Goal: Information Seeking & Learning: Find contact information

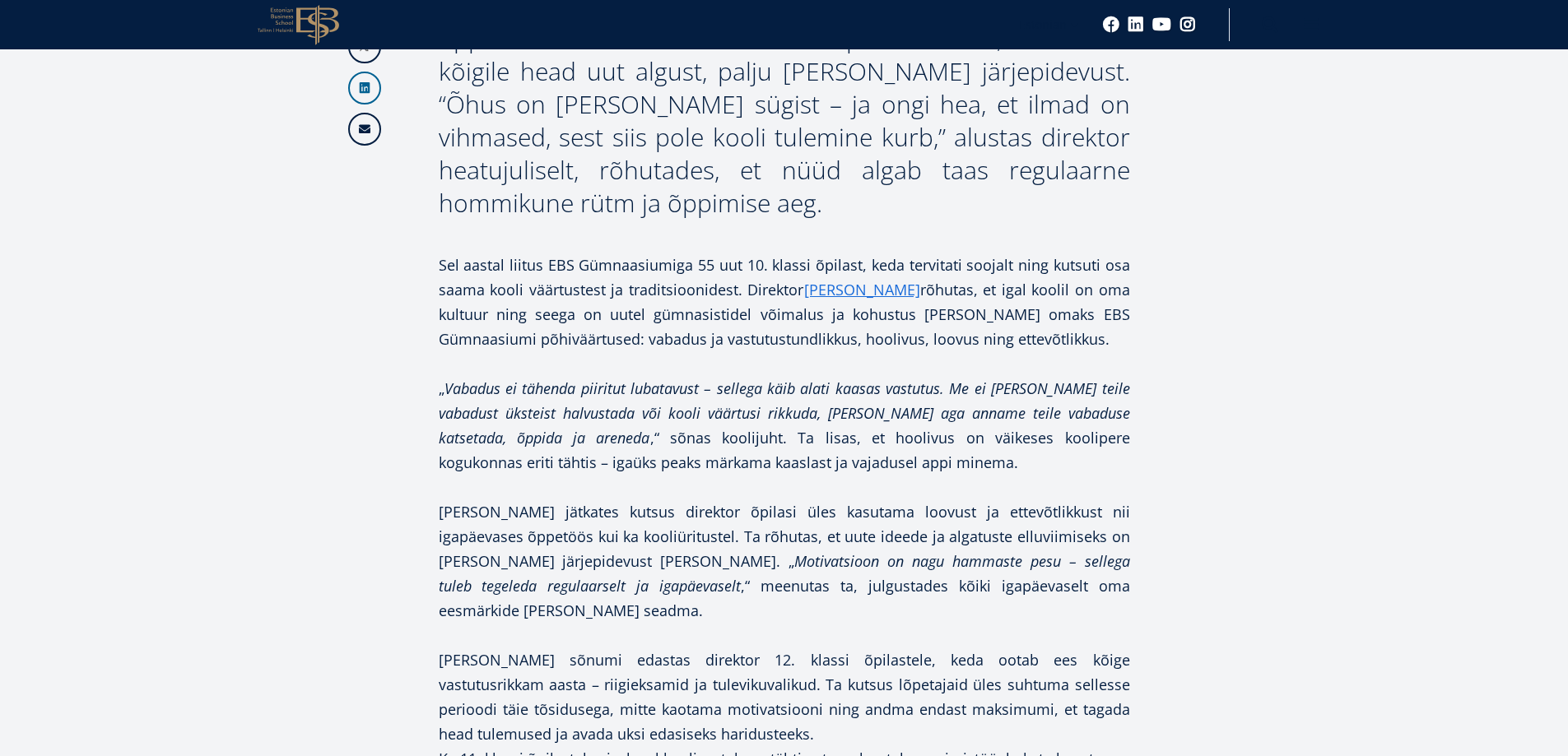
scroll to position [905, 0]
click at [875, 294] on link "[PERSON_NAME]" at bounding box center [862, 287] width 116 height 24
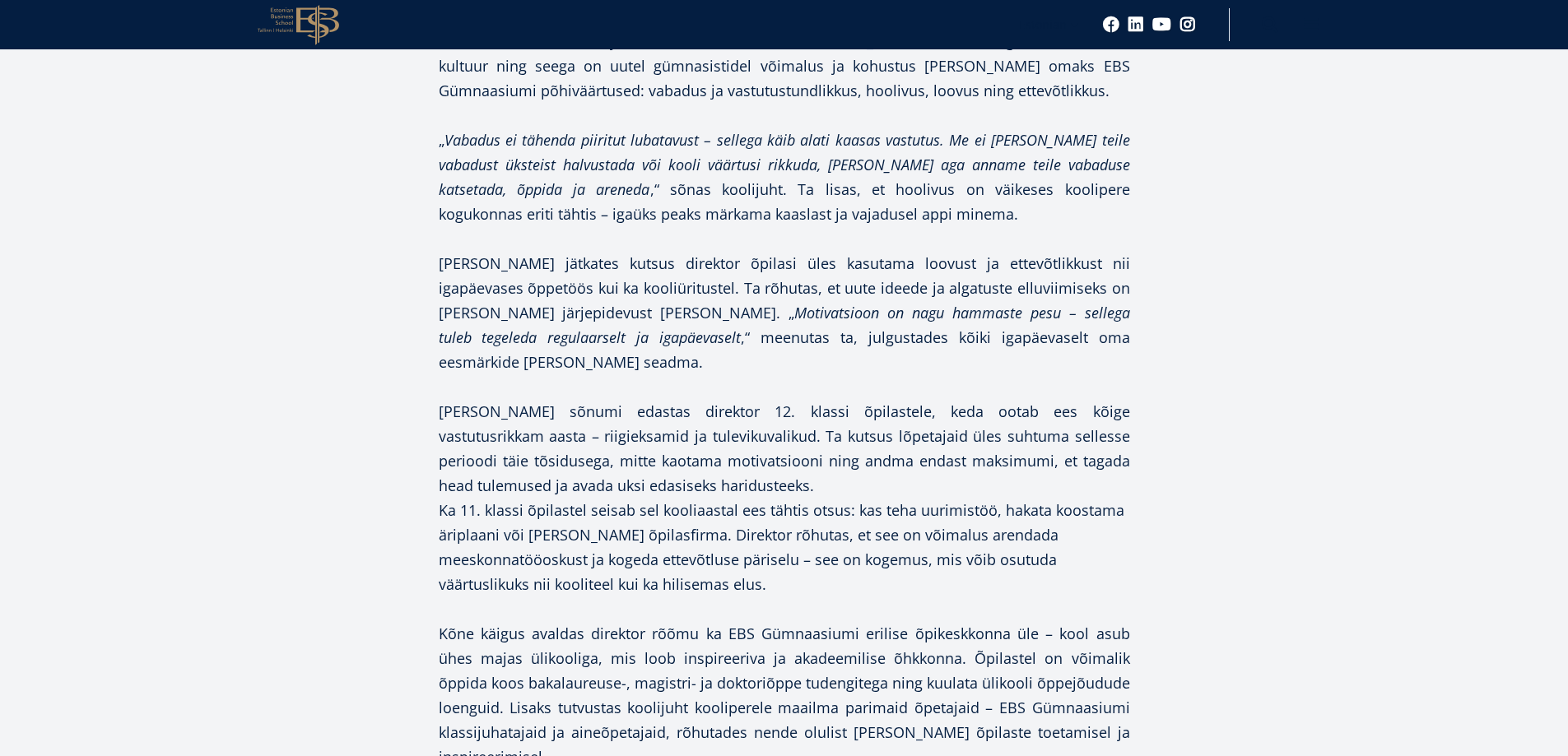
scroll to position [1235, 0]
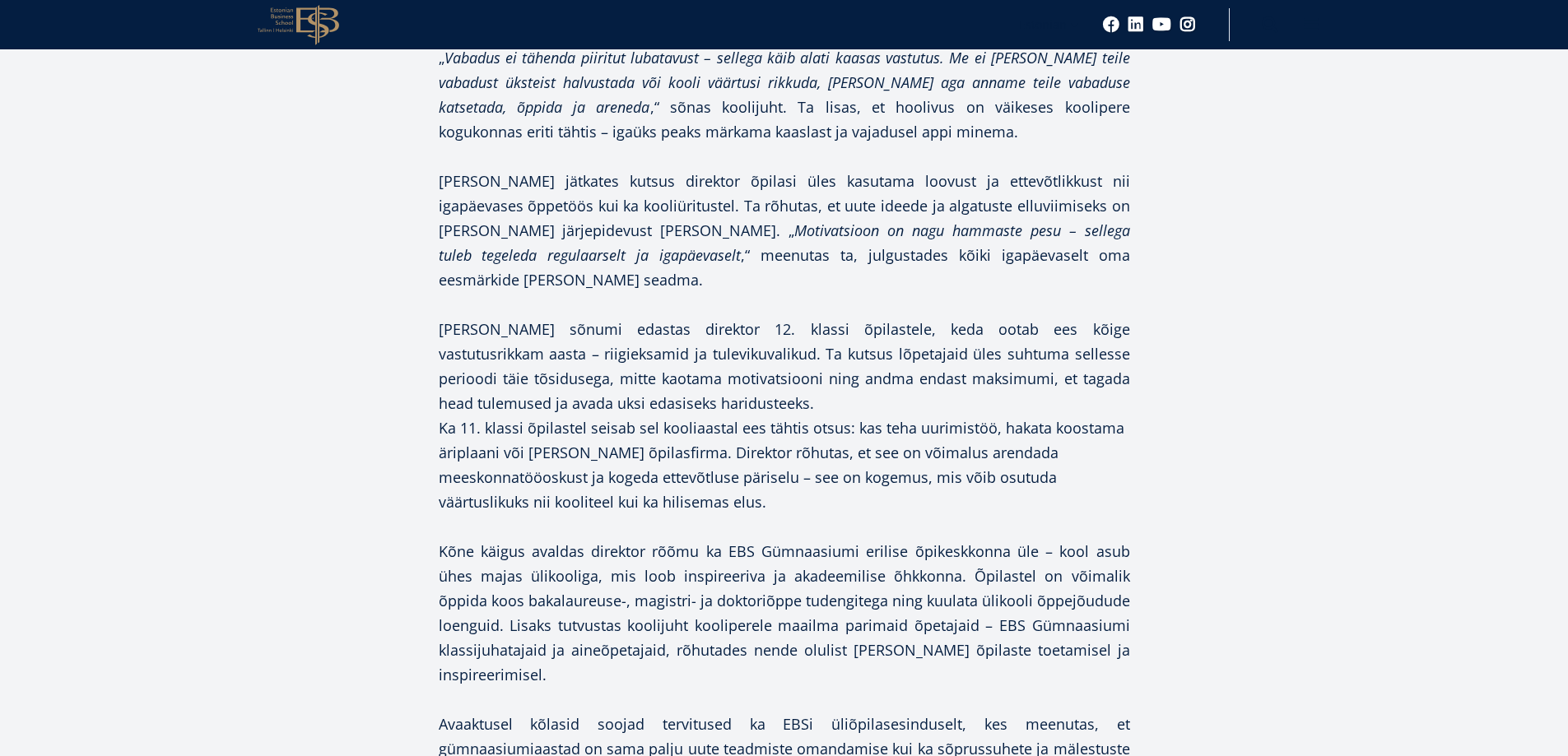
drag, startPoint x: 1567, startPoint y: 304, endPoint x: 1562, endPoint y: 320, distance: 16.8
click at [1563, 320] on article "Facebook Linkedin Email EBS Gümnaasiumis [PERSON_NAME], [DATE], uus ja põnev õp…" at bounding box center [784, 350] width 1568 height 2363
click at [1154, 224] on div "Facebook Linkedin Email EBS Gümnaasiumis [PERSON_NAME], [DATE], uus ja põnev õp…" at bounding box center [784, 578] width 872 height 1840
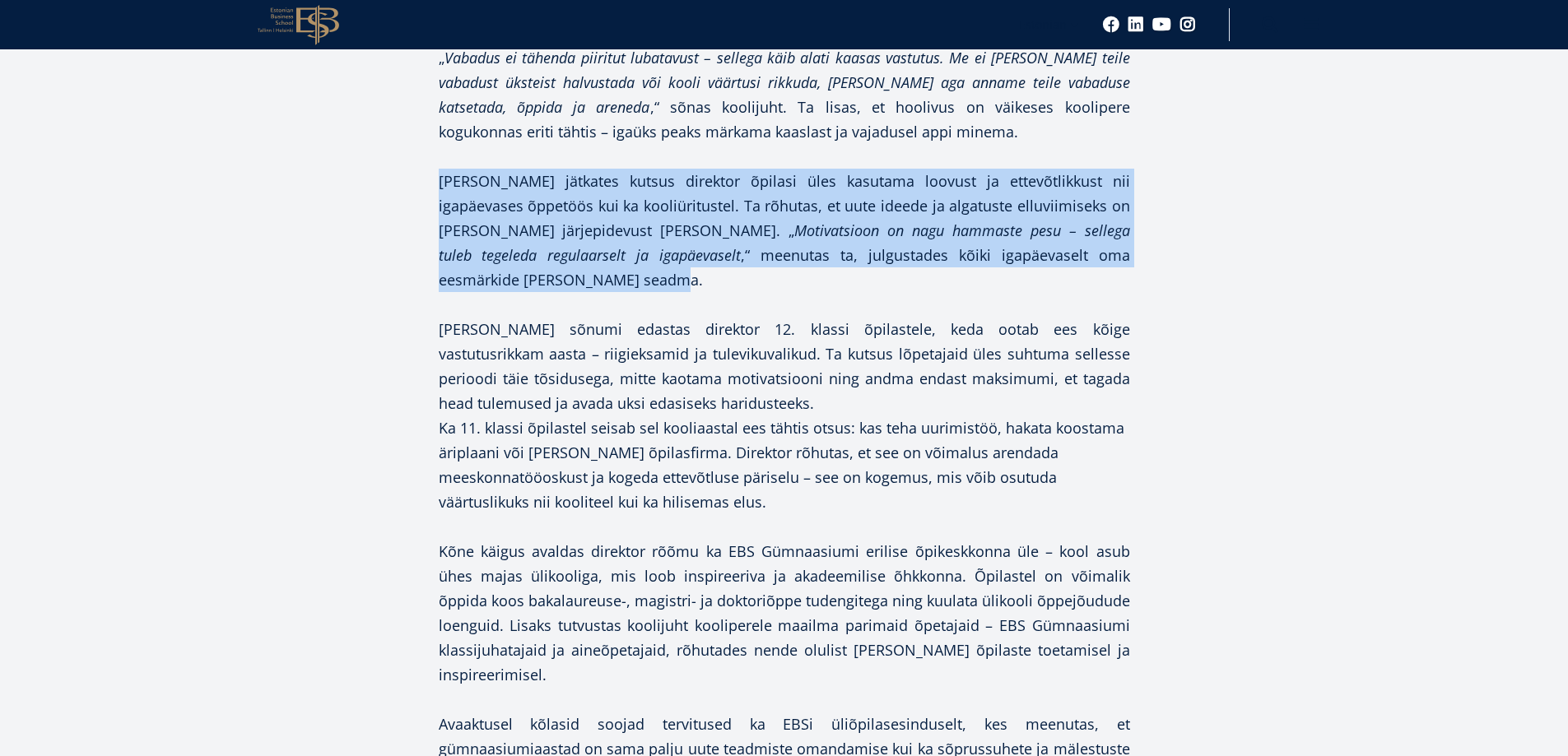
drag, startPoint x: 439, startPoint y: 180, endPoint x: 1135, endPoint y: 252, distance: 699.7
click at [1135, 252] on div "Facebook Linkedin Email EBS Gümnaasiumis [PERSON_NAME], [DATE], uus ja põnev õp…" at bounding box center [784, 578] width 872 height 1840
copy p "[PERSON_NAME] jätkates kutsus direktor õpilasi üles kasutama loovust ja ettevõt…"
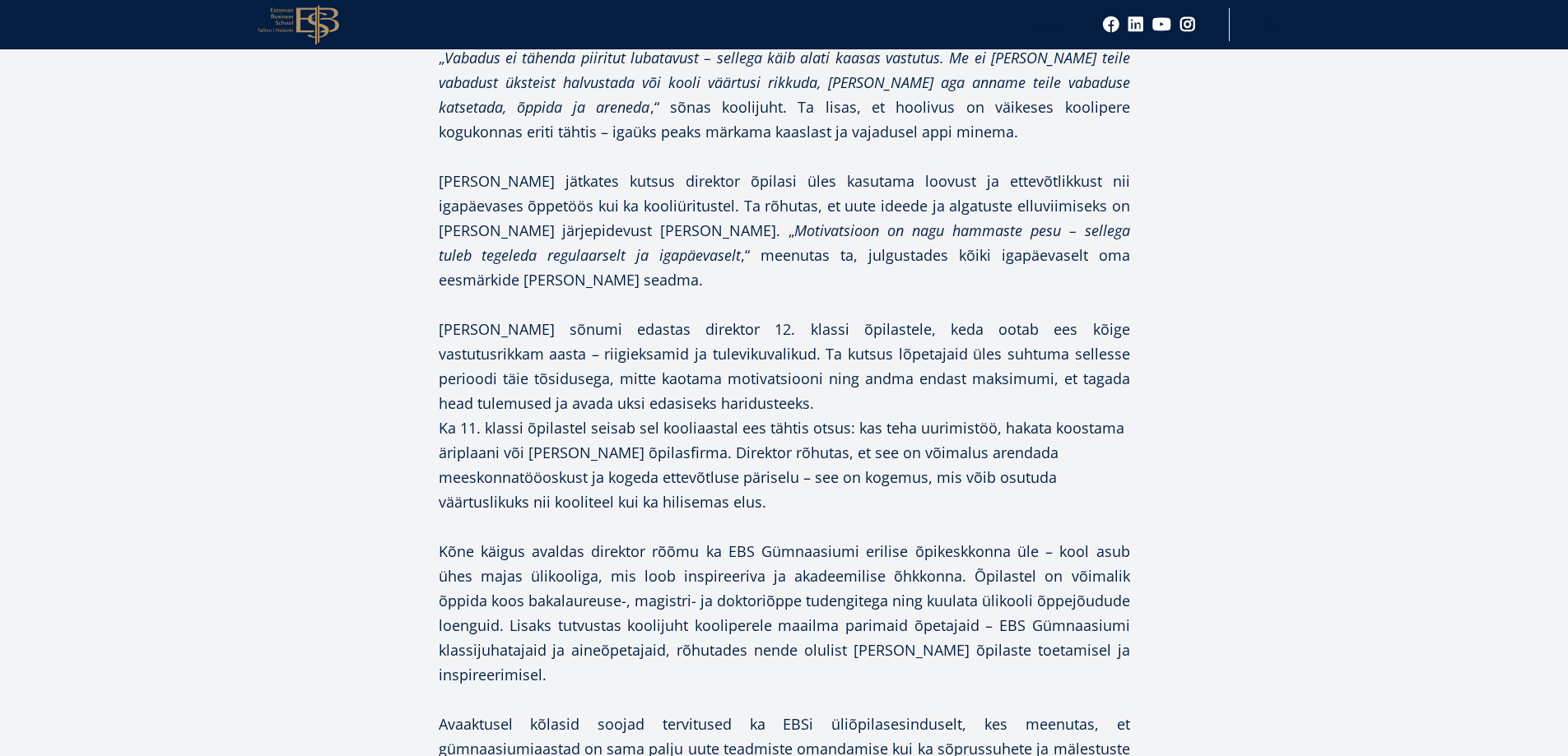
click at [1238, 374] on div "Facebook Linkedin Email EBS Gümnaasiumis [PERSON_NAME], [DATE], uus ja põnev õp…" at bounding box center [784, 334] width 1004 height 2331
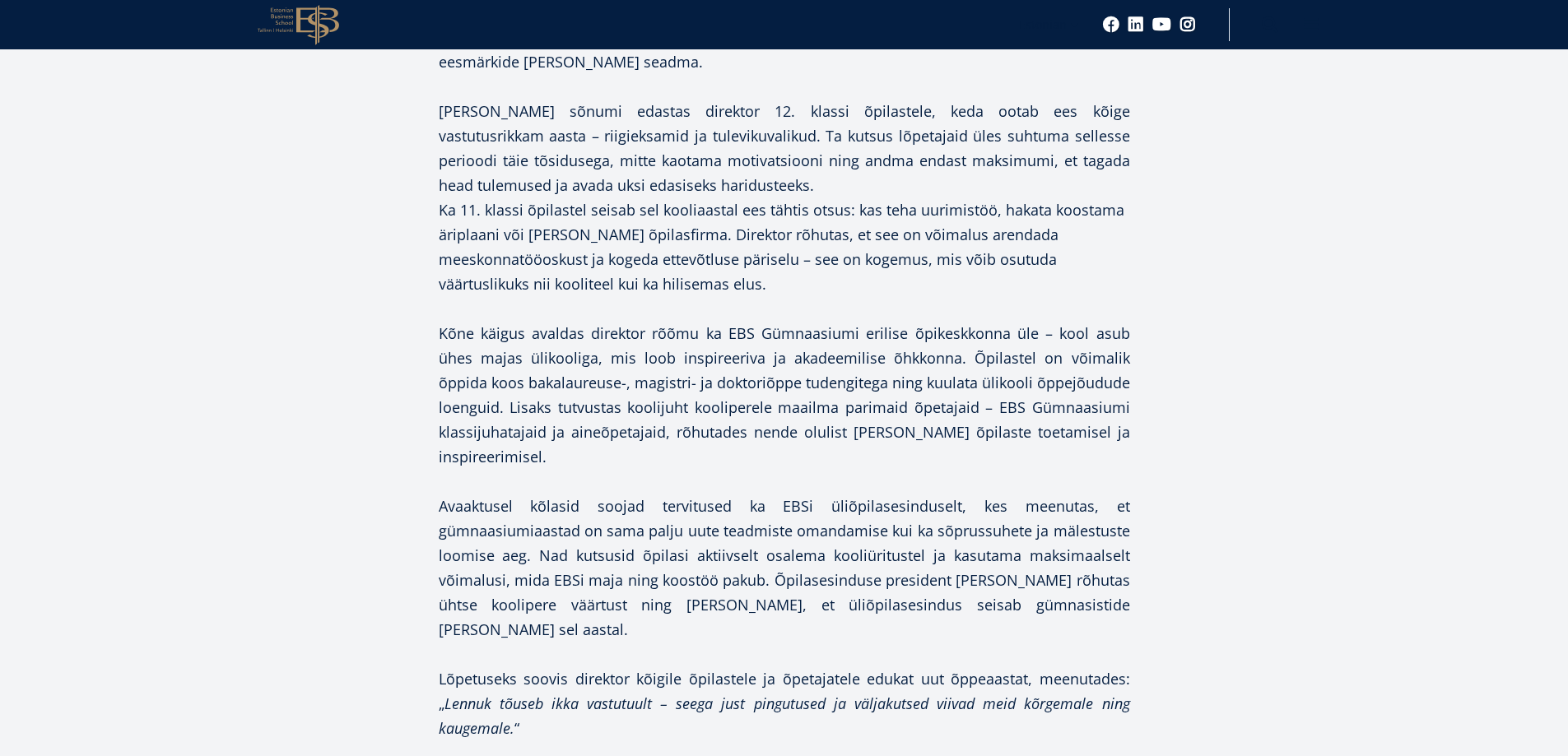
scroll to position [1482, 0]
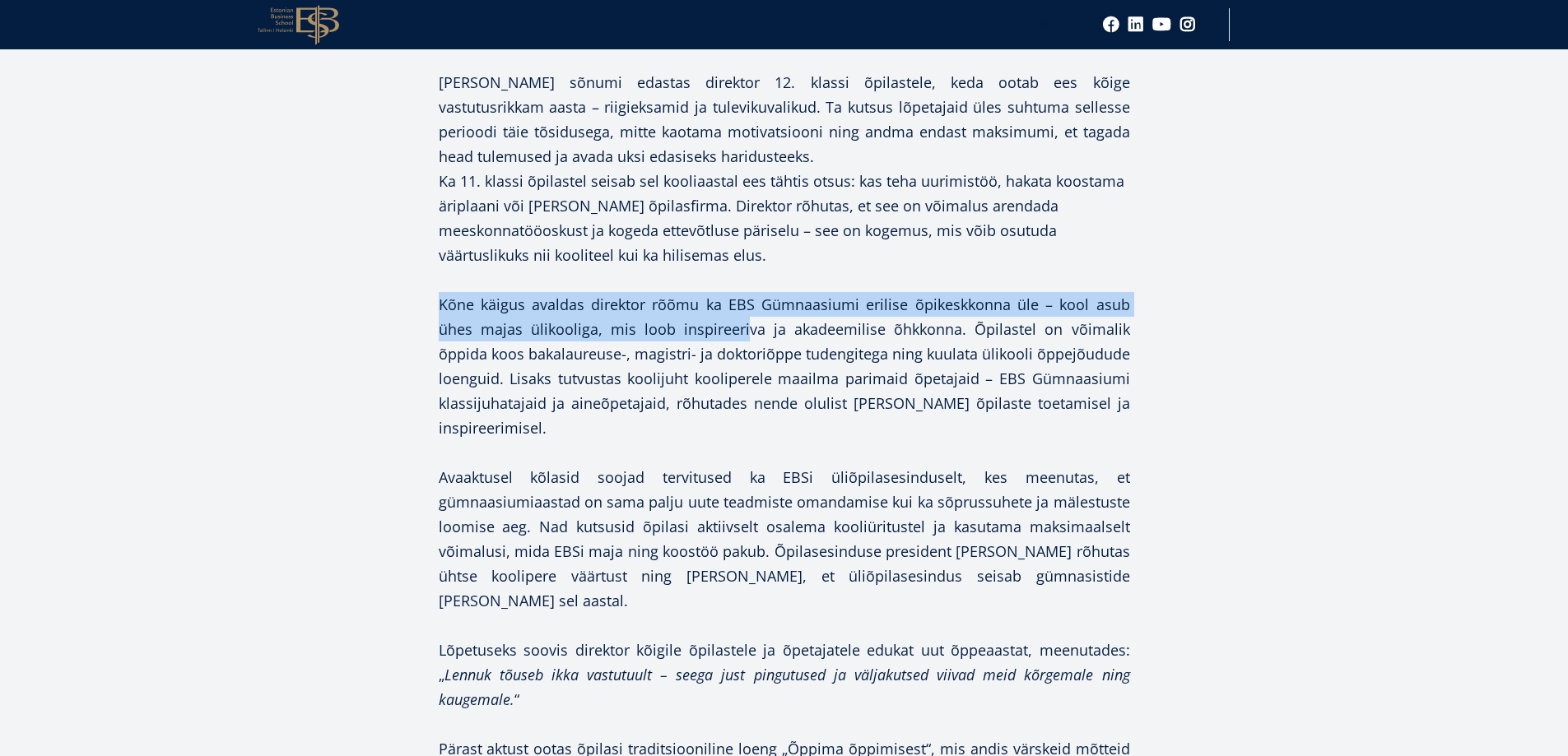
drag, startPoint x: 438, startPoint y: 282, endPoint x: 688, endPoint y: 301, distance: 250.7
click at [688, 301] on p "Kõne käigus avaldas direktor rõõmu ka EBS Gümnaasiumi erilise õpikeskkonna üle …" at bounding box center [784, 366] width 692 height 148
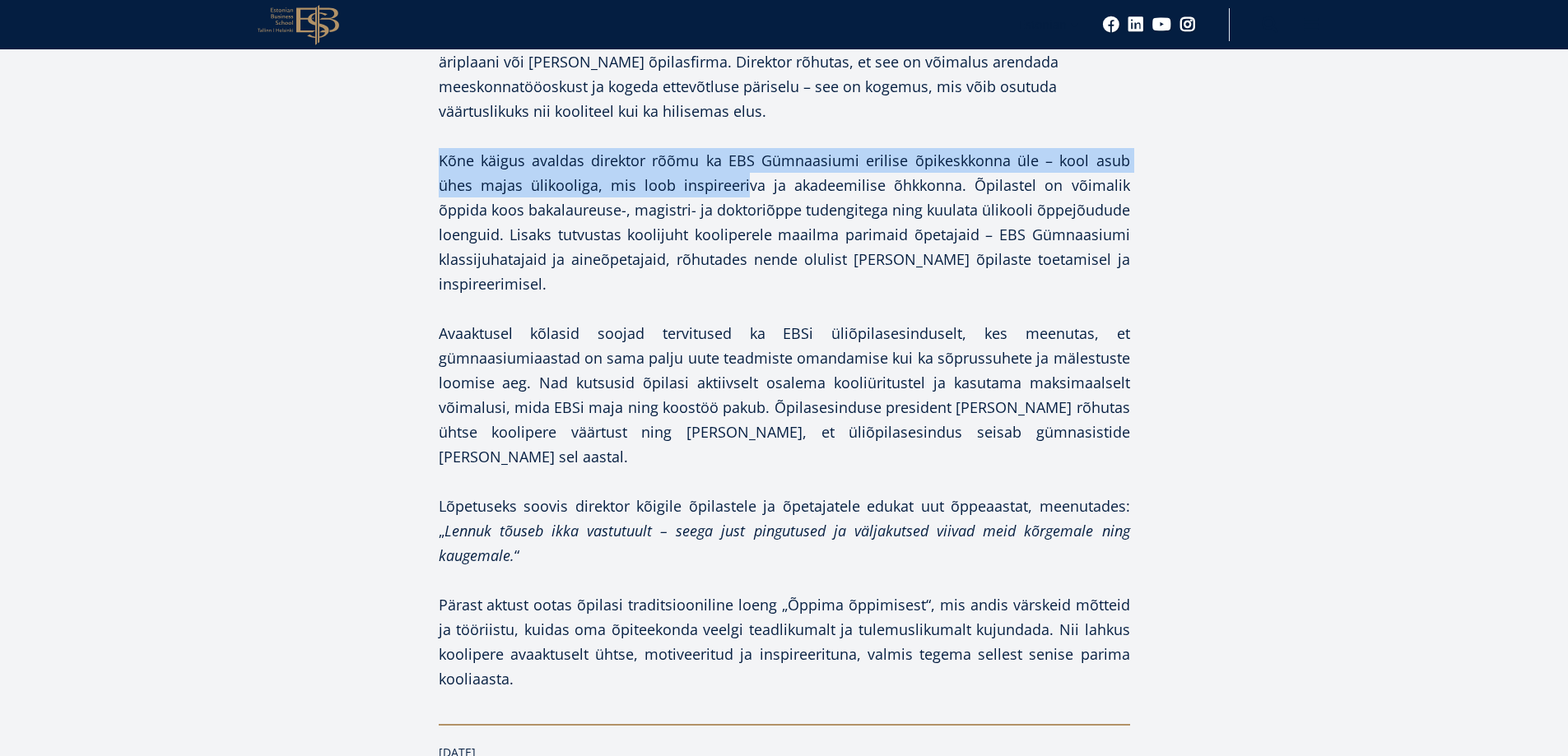
scroll to position [1646, 0]
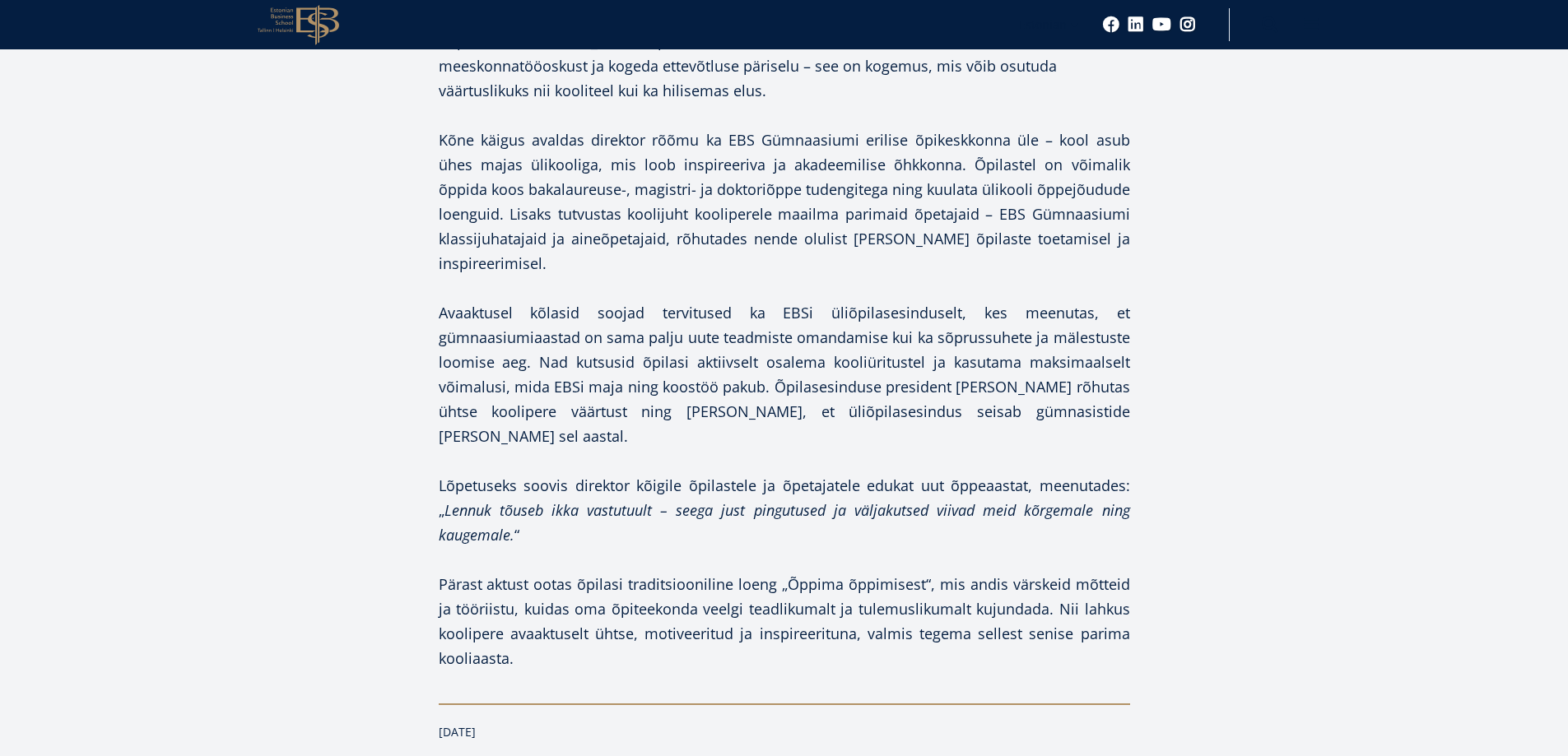
drag, startPoint x: 953, startPoint y: 341, endPoint x: 1069, endPoint y: 343, distance: 116.0
click at [1069, 343] on p "Avaaktusel kõlasid soojad tervitused ka EBSi üliõpilasesinduselt, kes meenutas,…" at bounding box center [784, 375] width 692 height 148
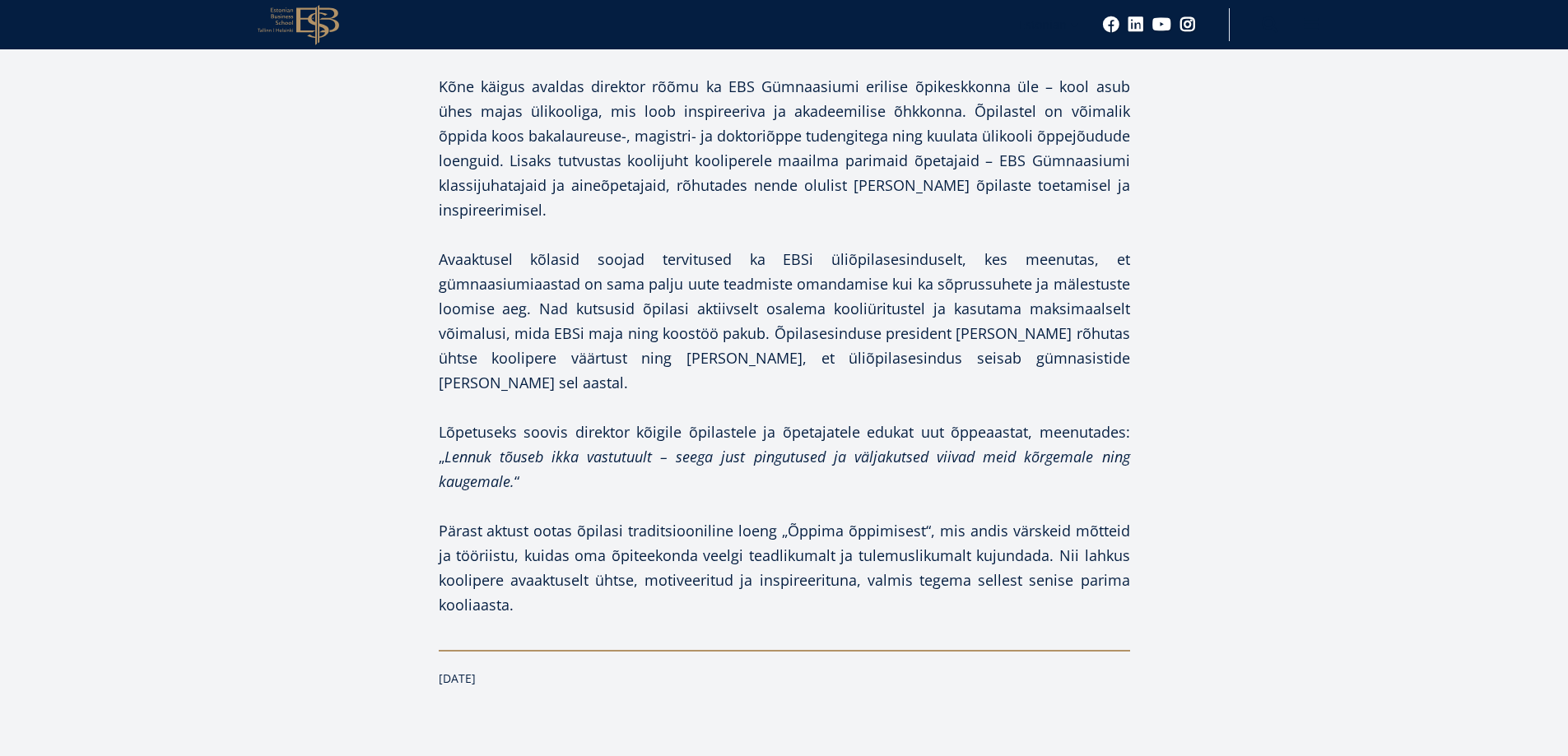
scroll to position [1729, 0]
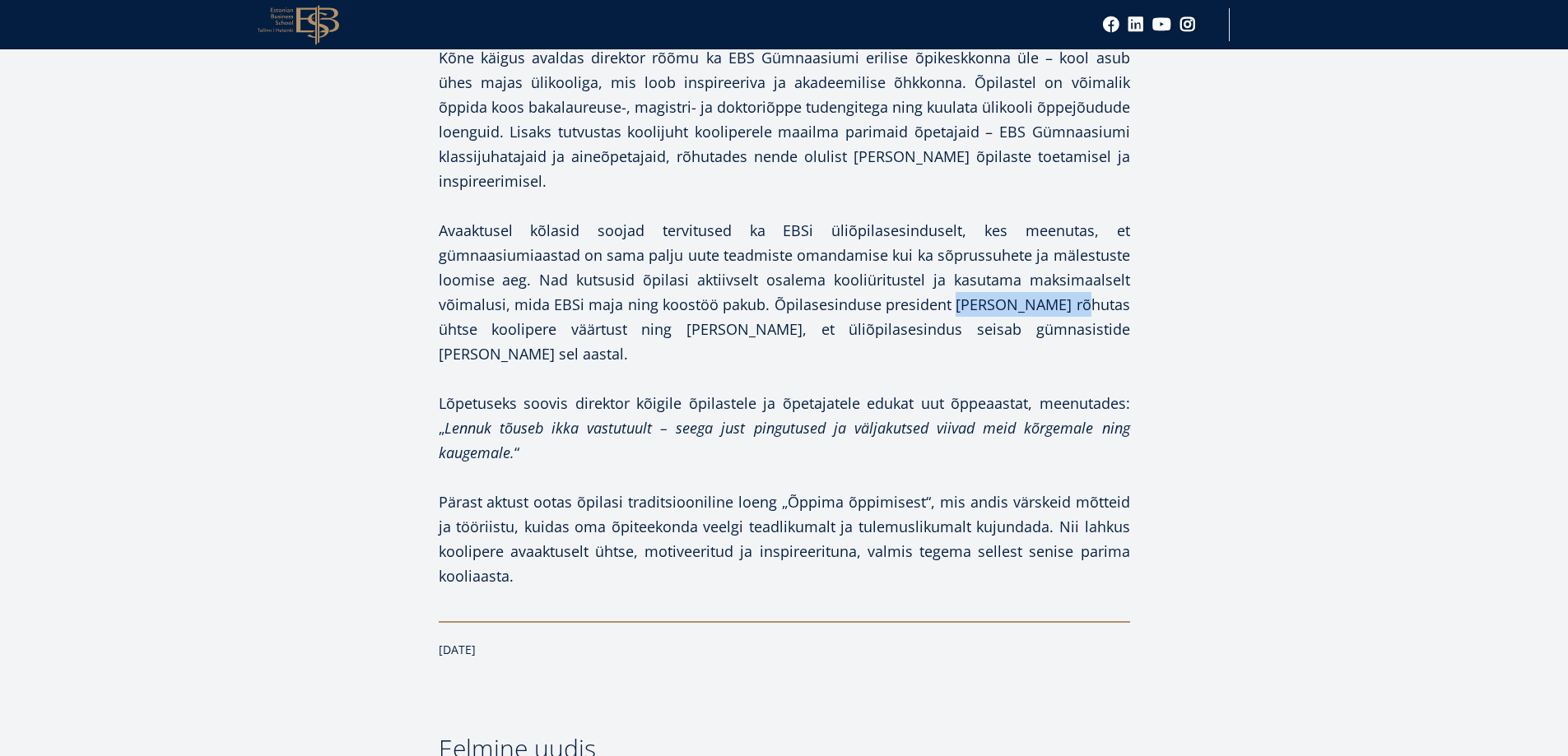
drag, startPoint x: 953, startPoint y: 255, endPoint x: 1072, endPoint y: 248, distance: 119.2
click at [1076, 248] on p "Avaaktusel kõlasid soojad tervitused ka EBSi üliõpilasesinduselt, kes meenutas,…" at bounding box center [784, 292] width 692 height 148
copy p "[PERSON_NAME]"
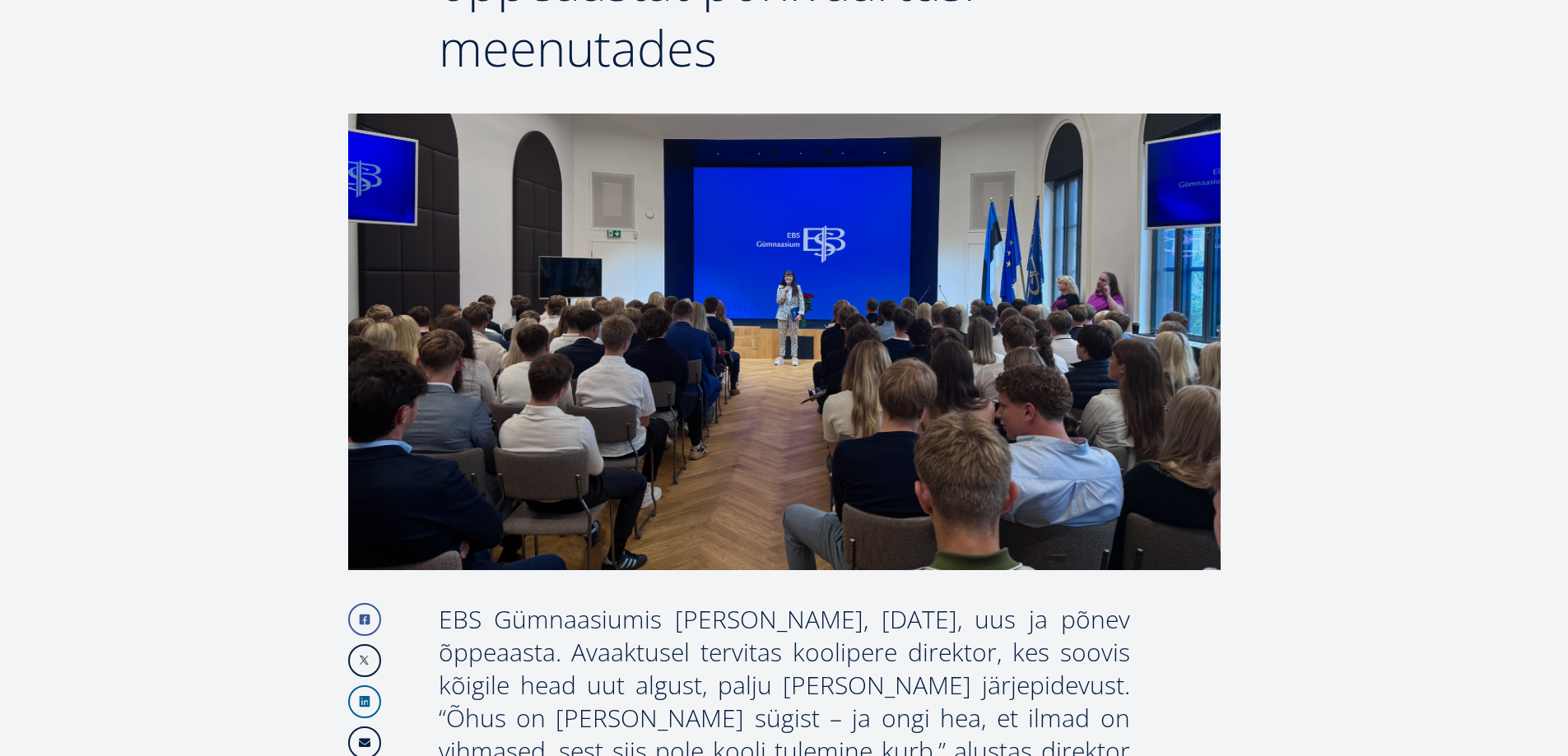
scroll to position [0, 0]
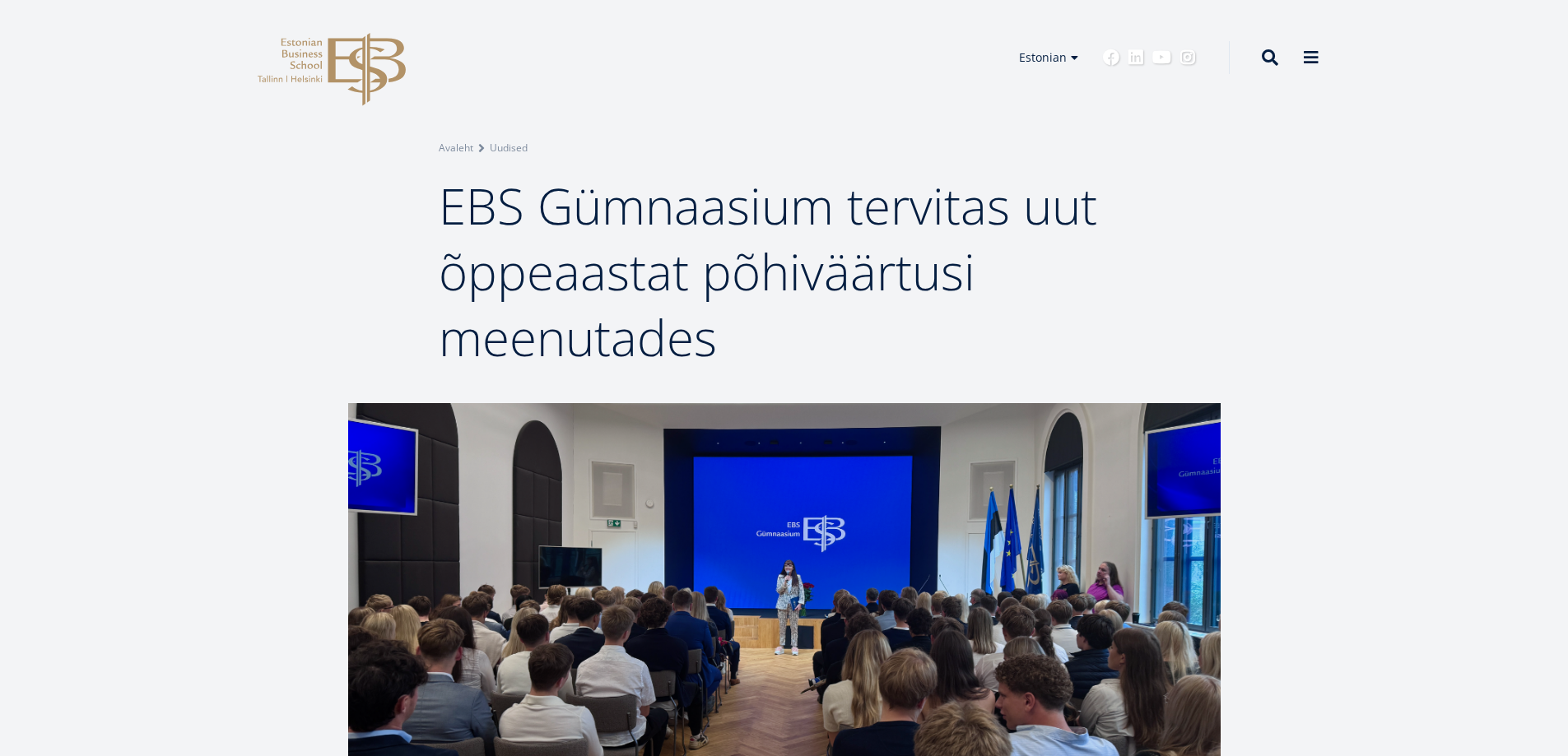
click at [1451, 109] on header "EBS Logo Created with Sketch. Kasutaja konto menüü Admin Estonian Estonian Engl…" at bounding box center [784, 58] width 1568 height 115
click at [320, 68] on icon "EBS Logo Created with Sketch." at bounding box center [332, 69] width 148 height 73
